Goal: Transaction & Acquisition: Purchase product/service

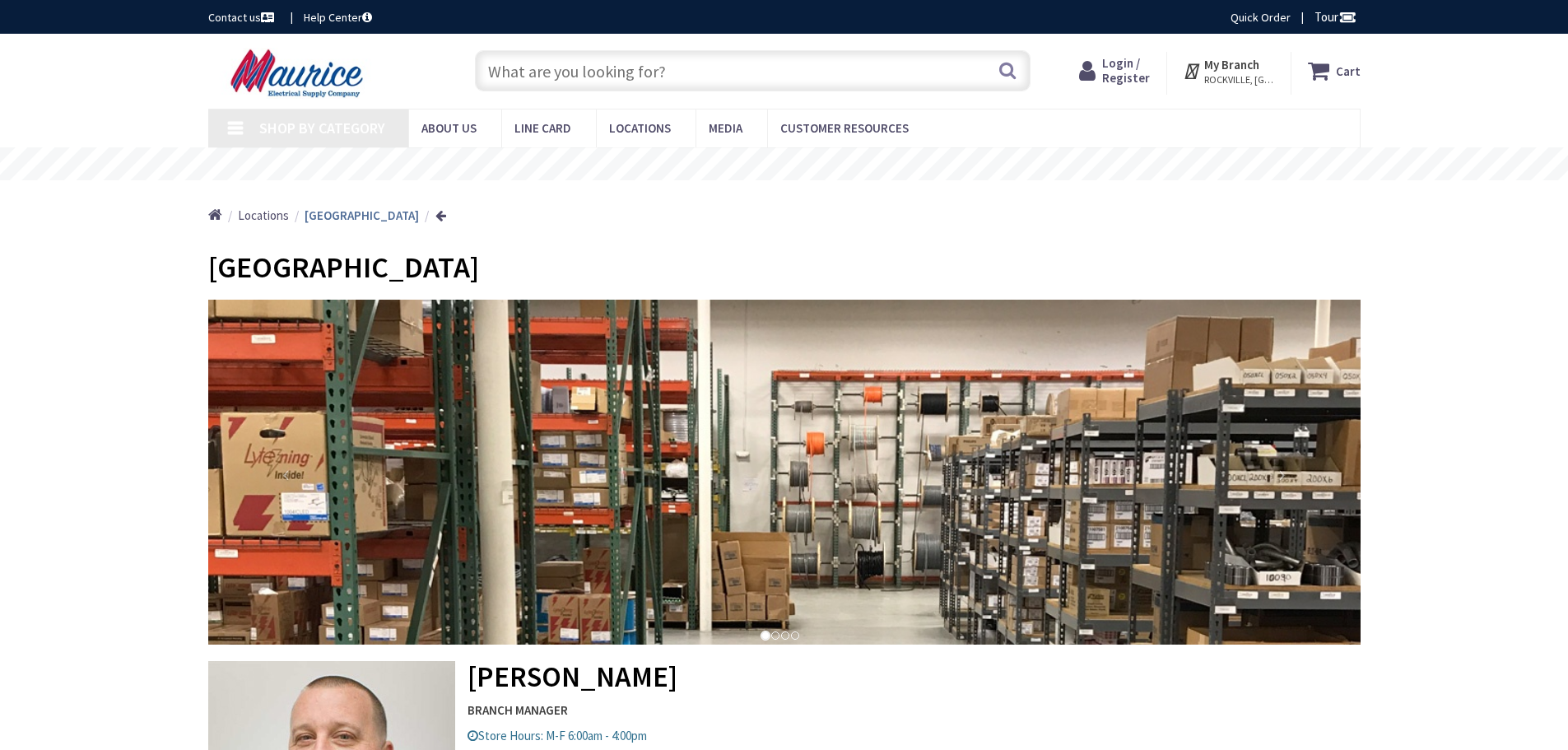
type input "Old [STREET_ADDRESS]"
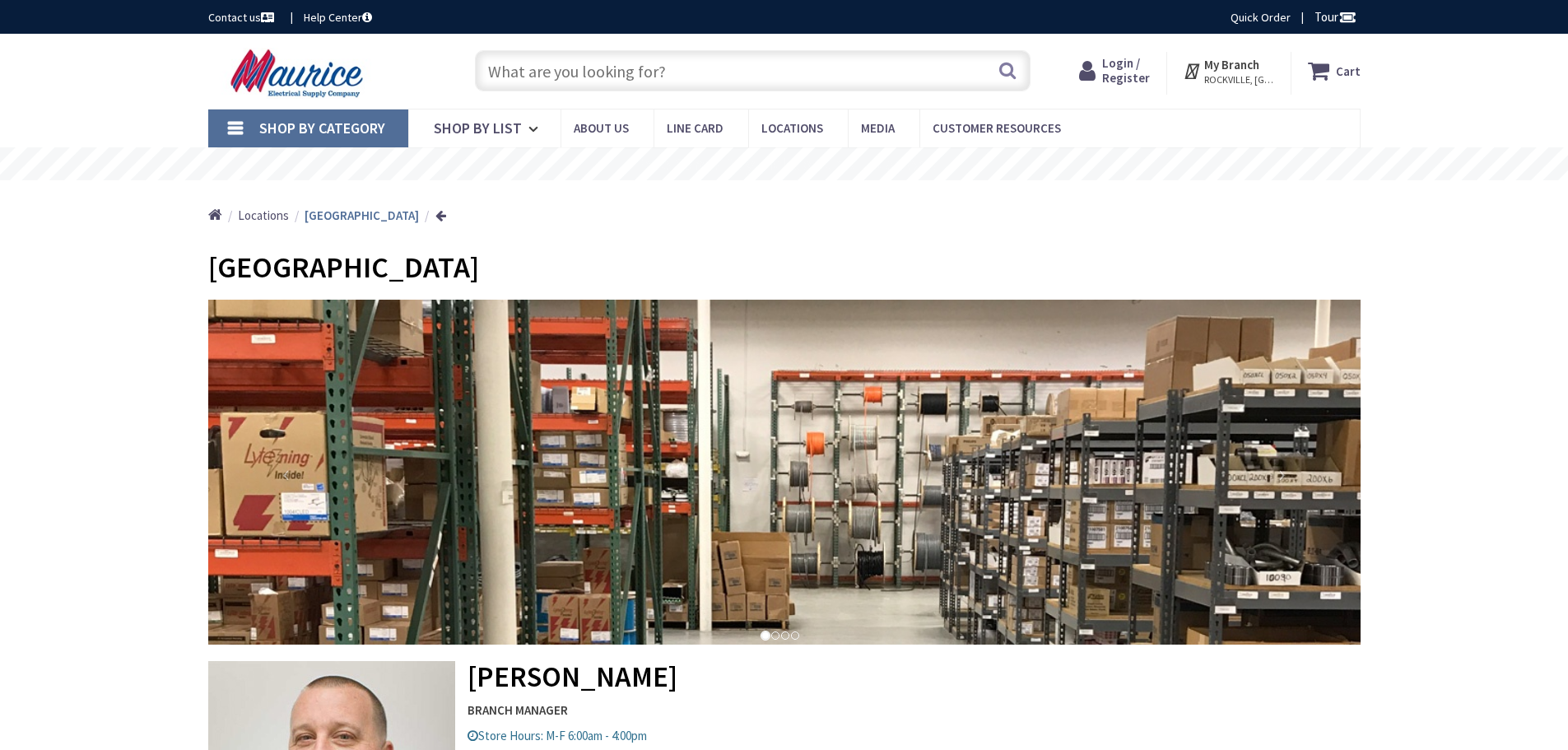
click at [693, 77] on input "text" at bounding box center [753, 71] width 555 height 41
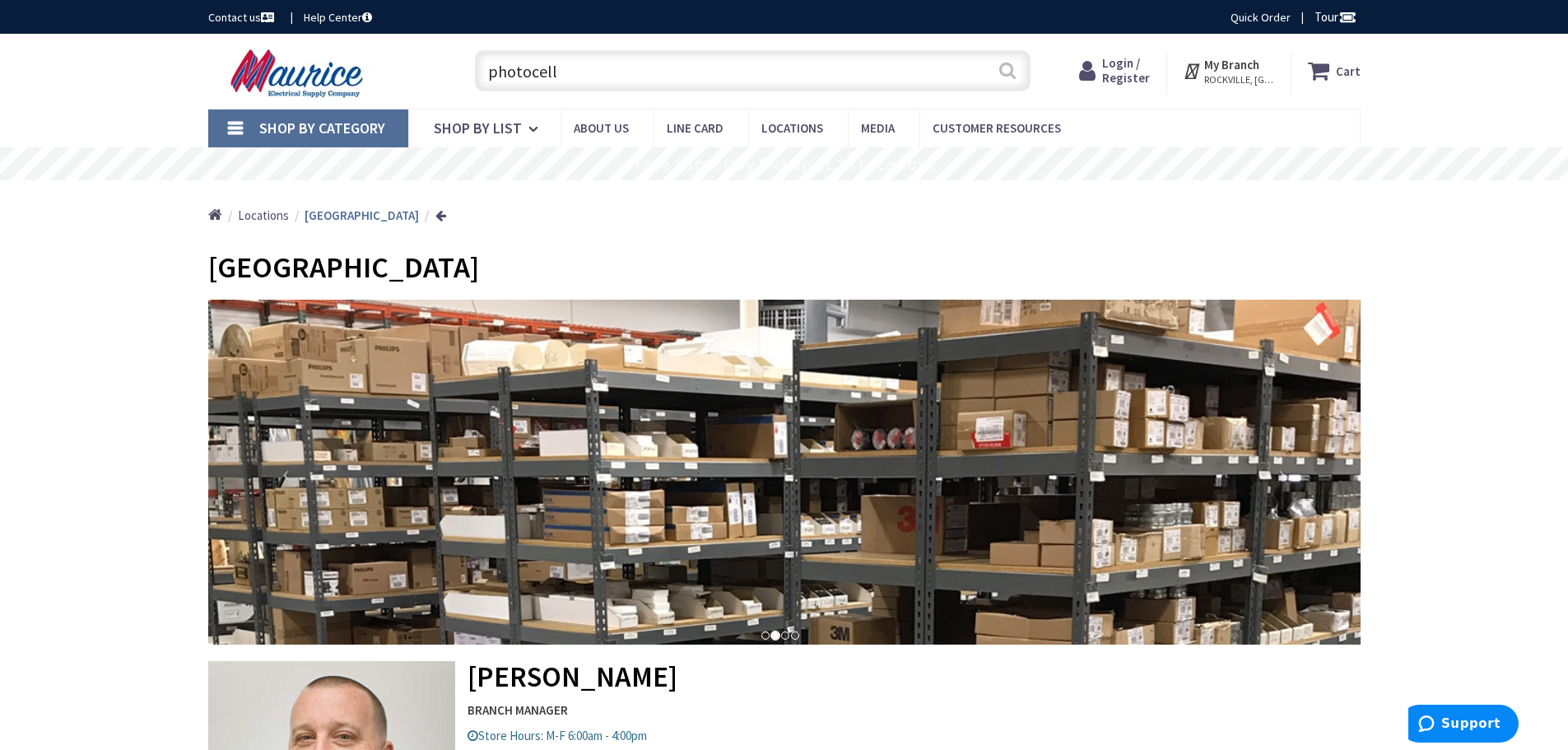
type input "photocell"
click at [1006, 74] on button "Search" at bounding box center [1008, 70] width 21 height 37
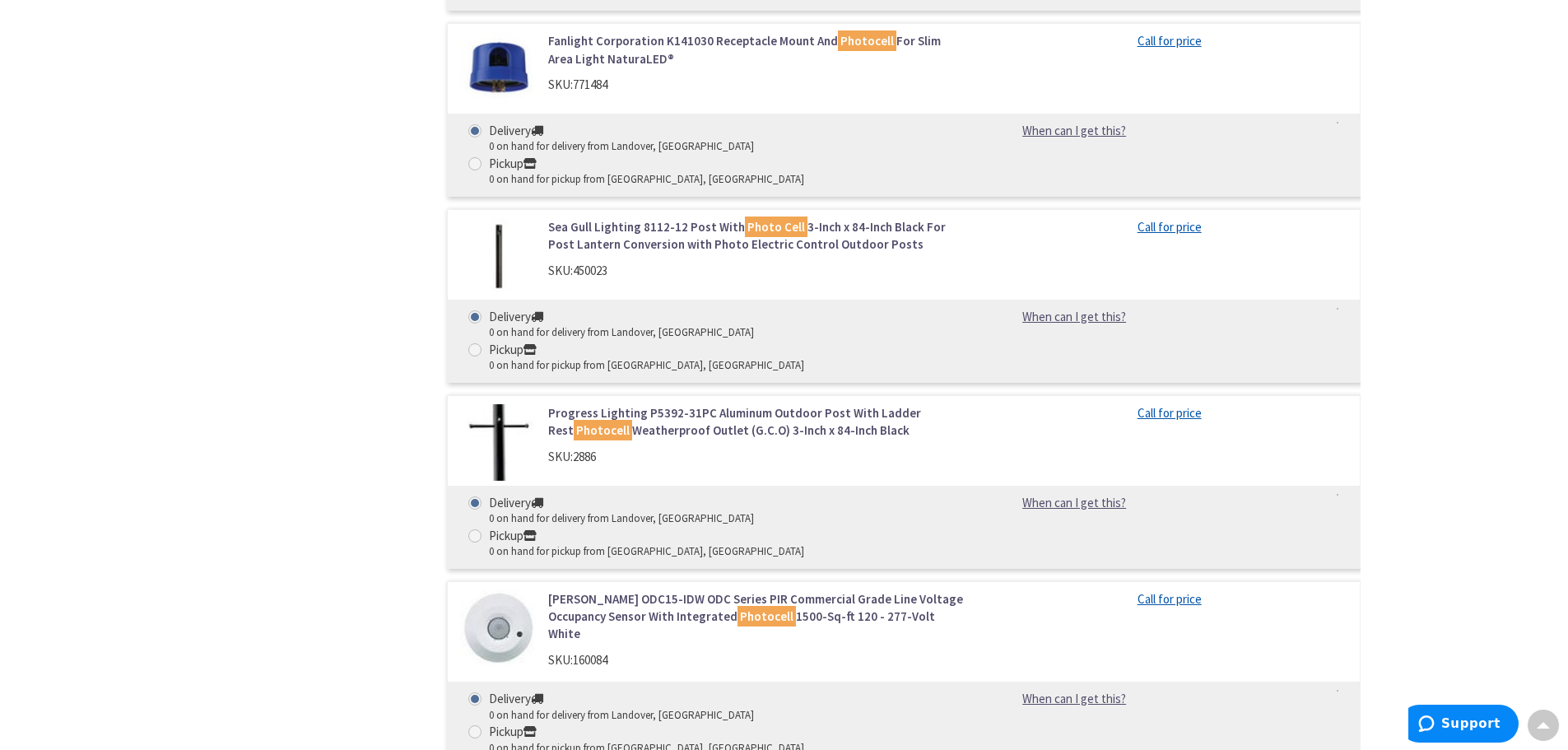
scroll to position [2386, 0]
